Goal: Register for event/course

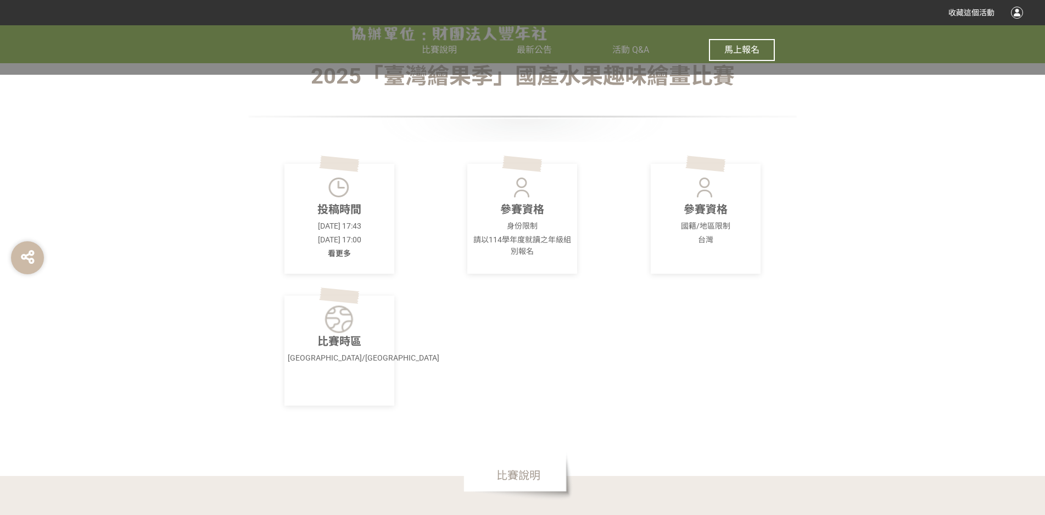
scroll to position [385, 0]
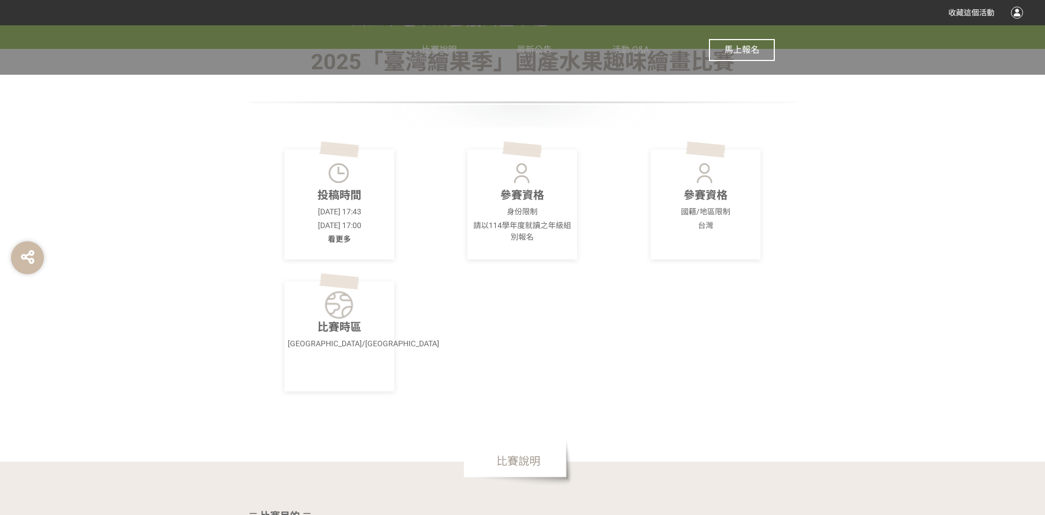
click at [532, 181] on img at bounding box center [523, 172] width 30 height 27
click at [524, 229] on p "請以114學年度就讀之年級組別報名" at bounding box center [522, 231] width 103 height 23
click at [524, 244] on div "參賽資格 身份限制 請以114學年度就讀之年級組別報名" at bounding box center [523, 204] width 110 height 110
click at [530, 461] on span "比賽說明" at bounding box center [519, 460] width 110 height 49
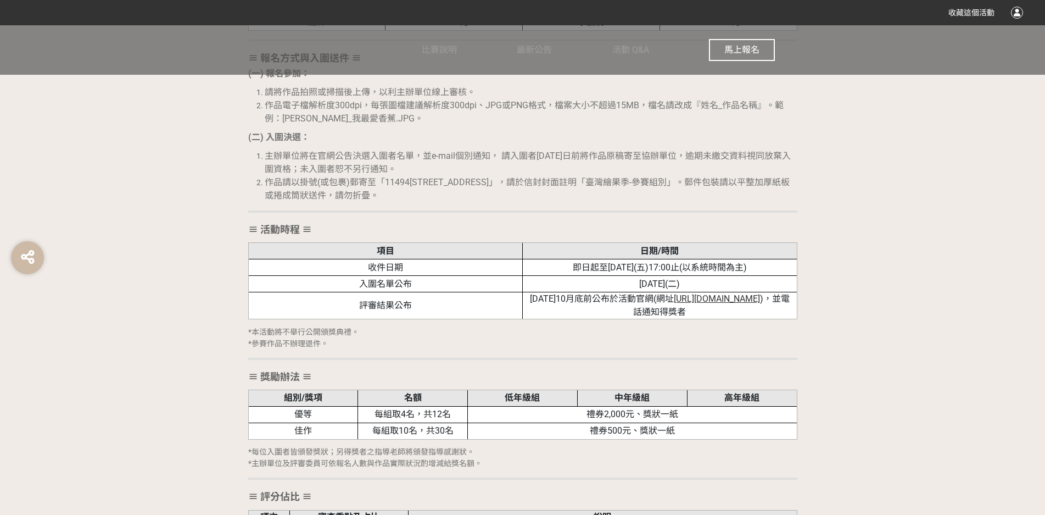
scroll to position [1483, 0]
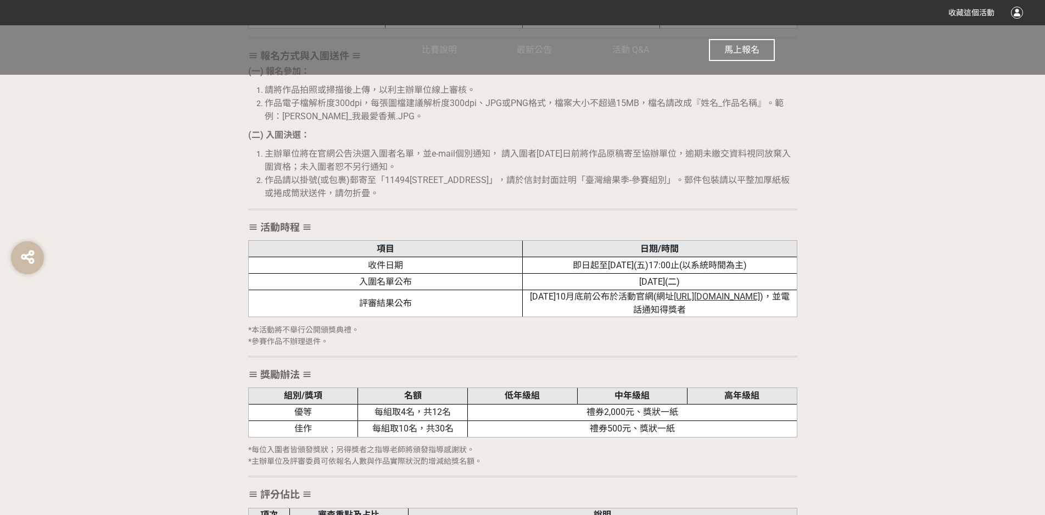
click at [749, 47] on span "馬上報名" at bounding box center [742, 49] width 35 height 10
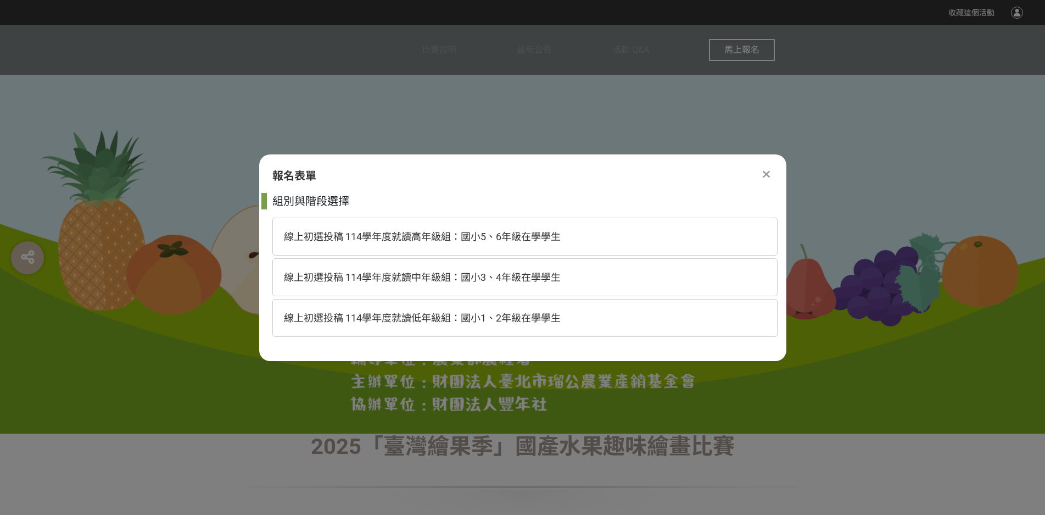
scroll to position [0, 0]
click at [330, 282] on span "線上初選投稿 114學年度就讀中年級組：國小3、4年級在學學生" at bounding box center [422, 277] width 277 height 12
select select "185293:185538"
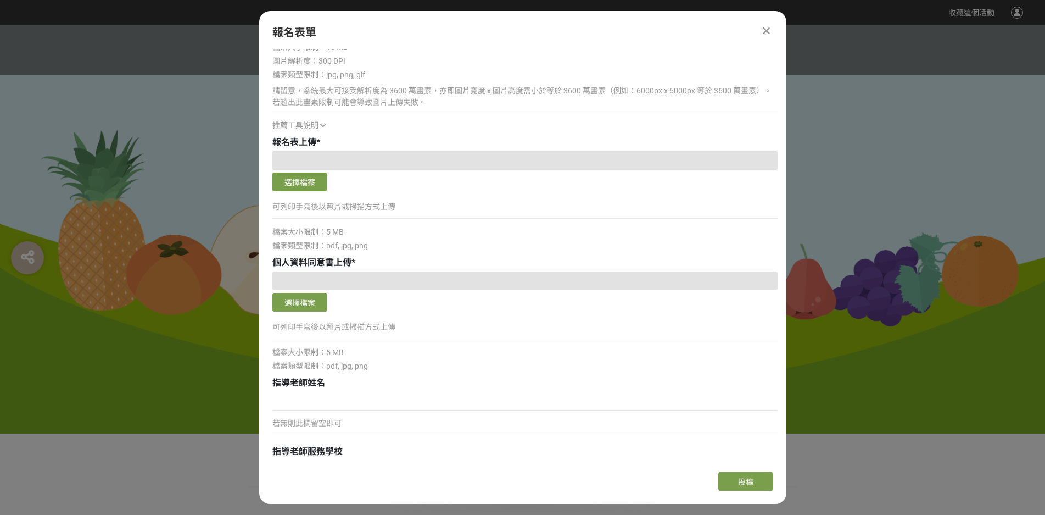
scroll to position [989, 0]
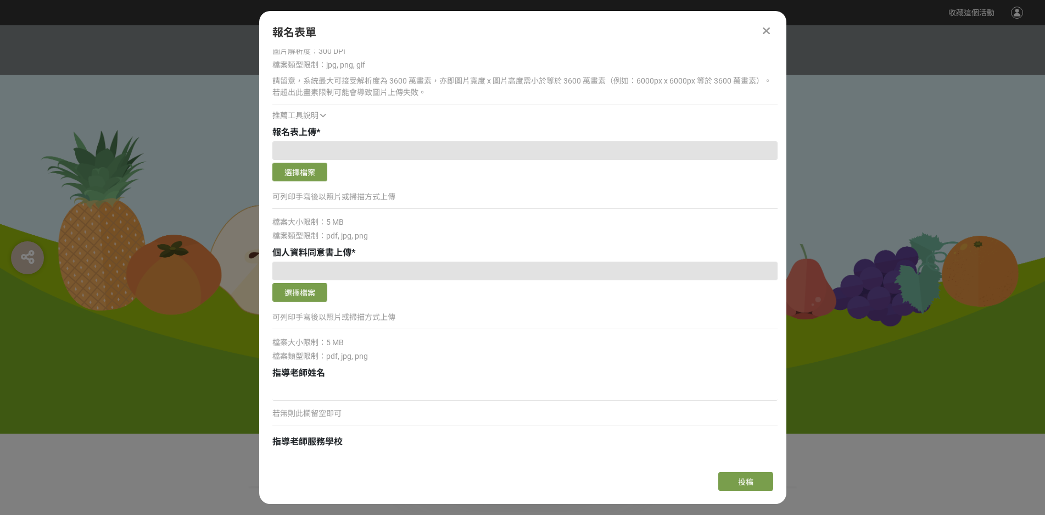
click at [769, 29] on icon at bounding box center [766, 30] width 7 height 11
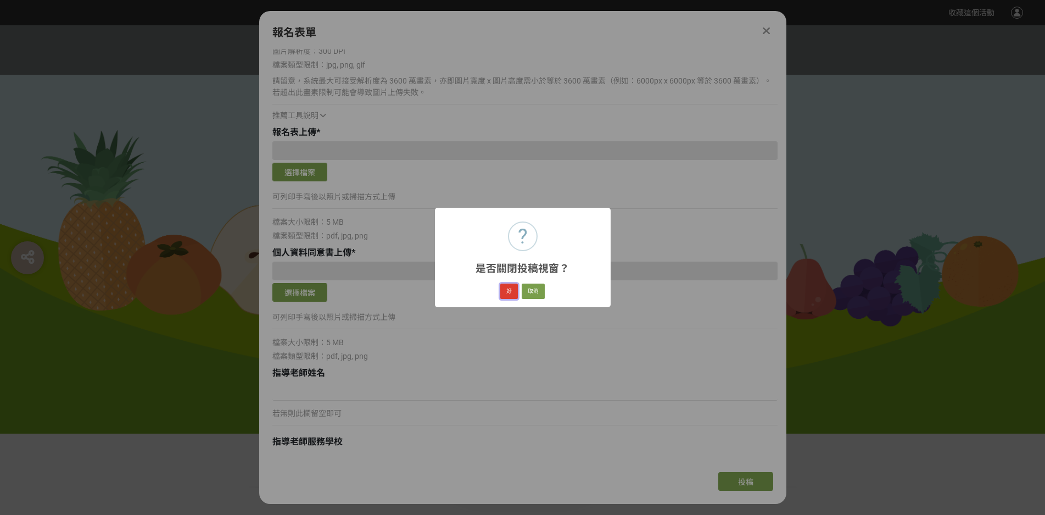
click at [515, 298] on button "好" at bounding box center [509, 290] width 18 height 15
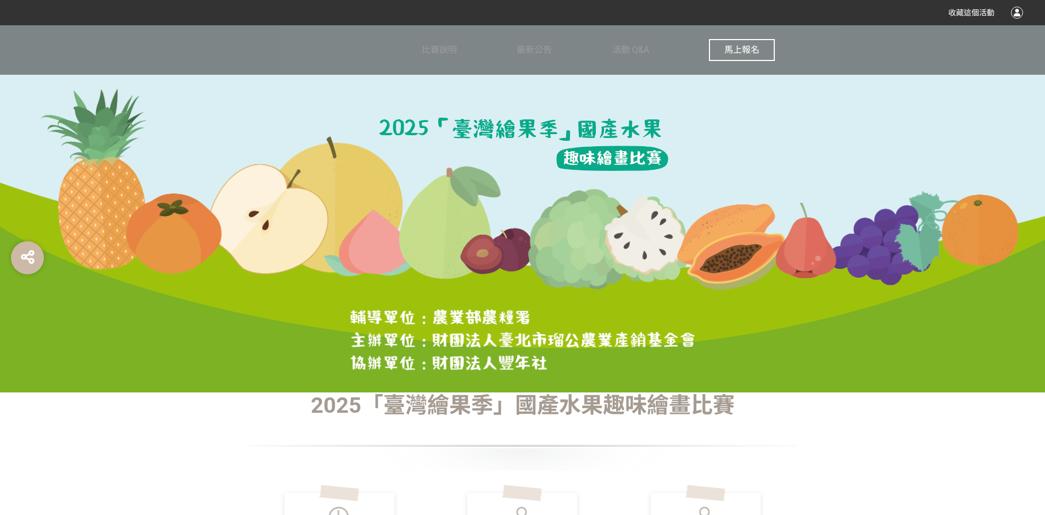
scroll to position [30, 0]
